Goal: Book appointment/travel/reservation

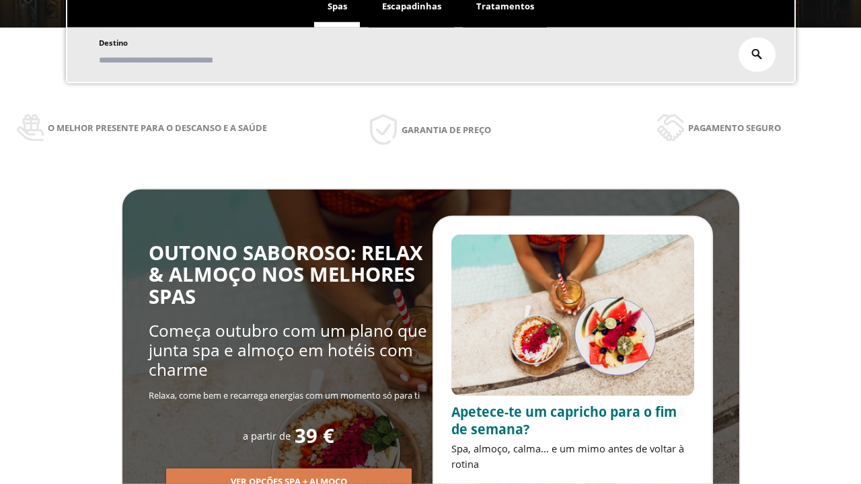
scroll to position [229, 0]
click at [412, 7] on span "Escapadinhas" at bounding box center [411, 6] width 59 height 12
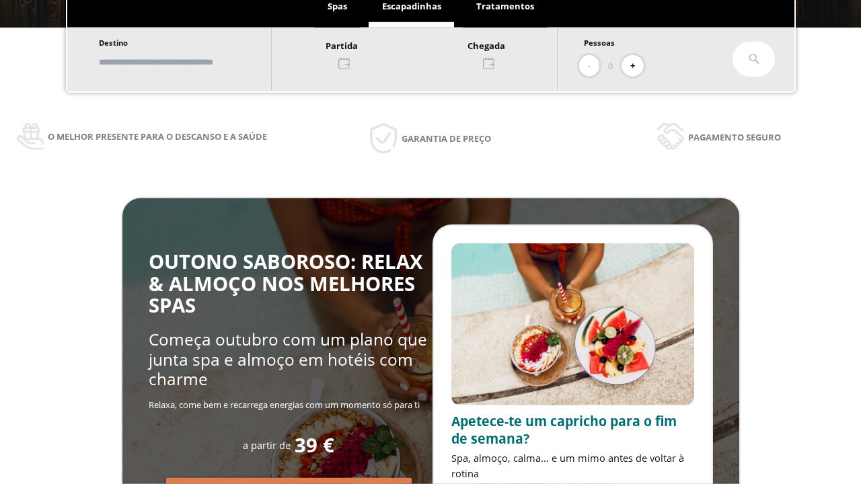
click at [190, 62] on input "text" at bounding box center [178, 62] width 167 height 24
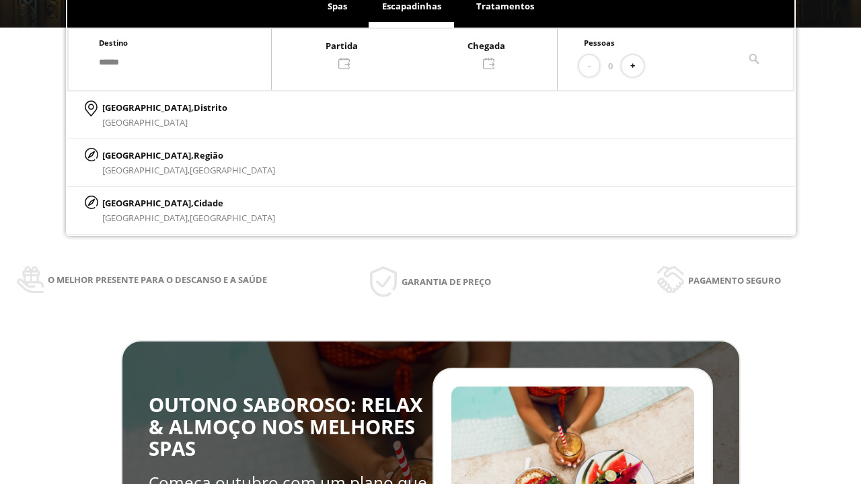
type input "******"
click at [134, 202] on p "[GEOGRAPHIC_DATA], Cidade" at bounding box center [188, 203] width 173 height 15
click at [428, 53] on div at bounding box center [414, 54] width 285 height 32
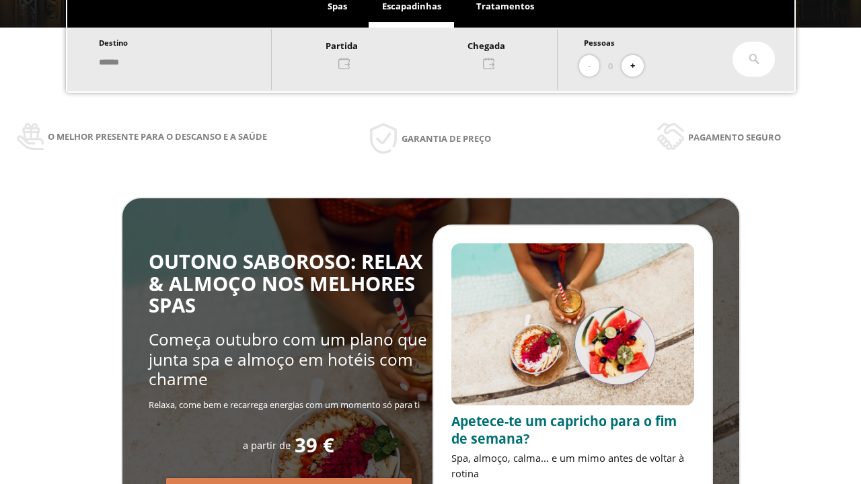
scroll to position [0, 0]
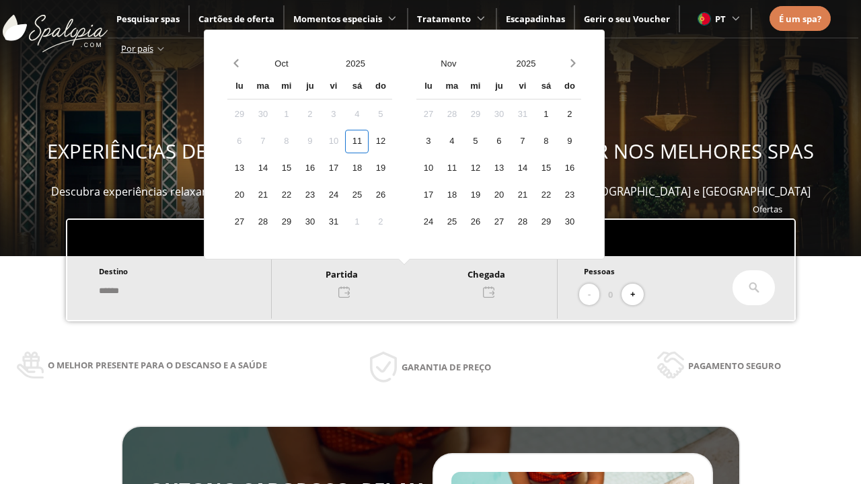
click at [251, 168] on div "13" at bounding box center [239, 169] width 24 height 24
click at [274, 168] on div "14" at bounding box center [263, 169] width 24 height 24
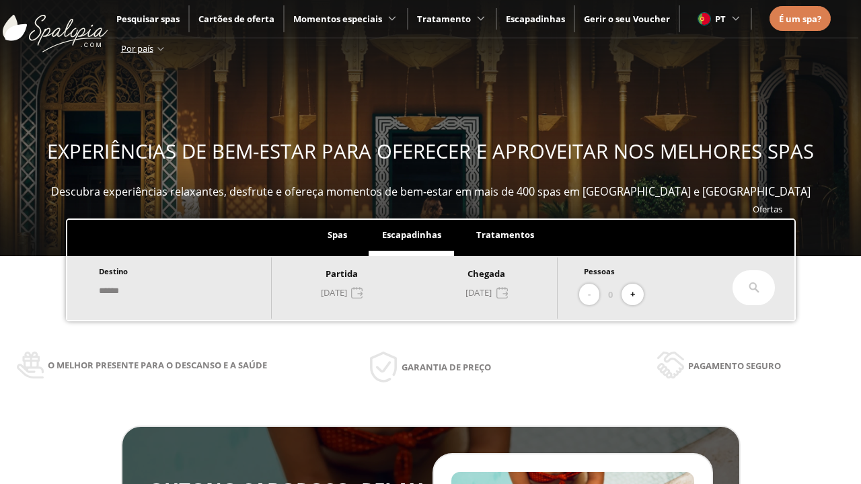
click at [637, 295] on button "+" at bounding box center [632, 295] width 22 height 22
click at [754, 288] on icon at bounding box center [753, 287] width 11 height 11
